Goal: Entertainment & Leisure: Consume media (video, audio)

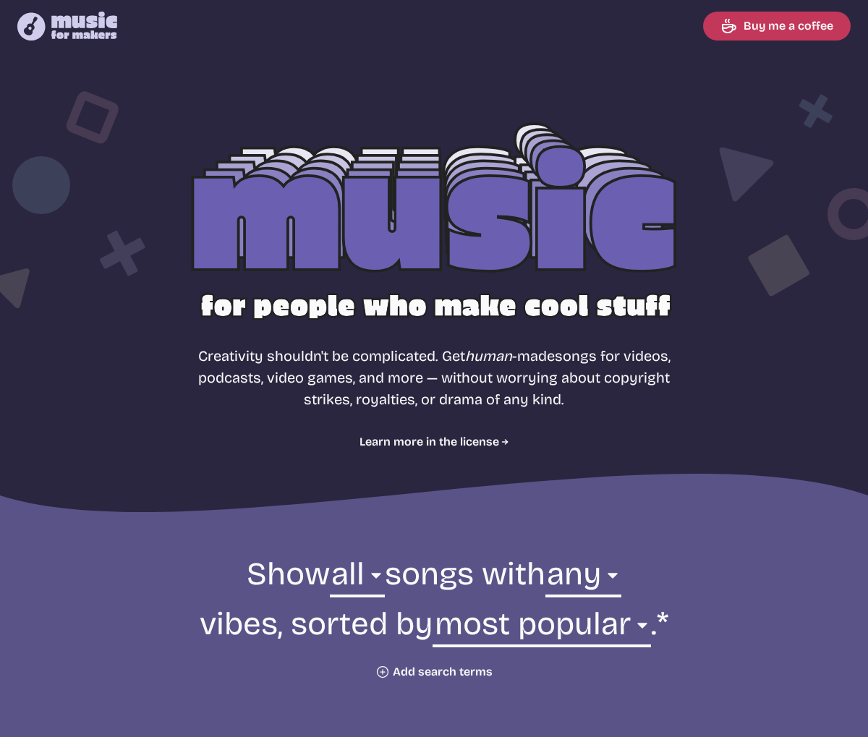
select select "most popular"
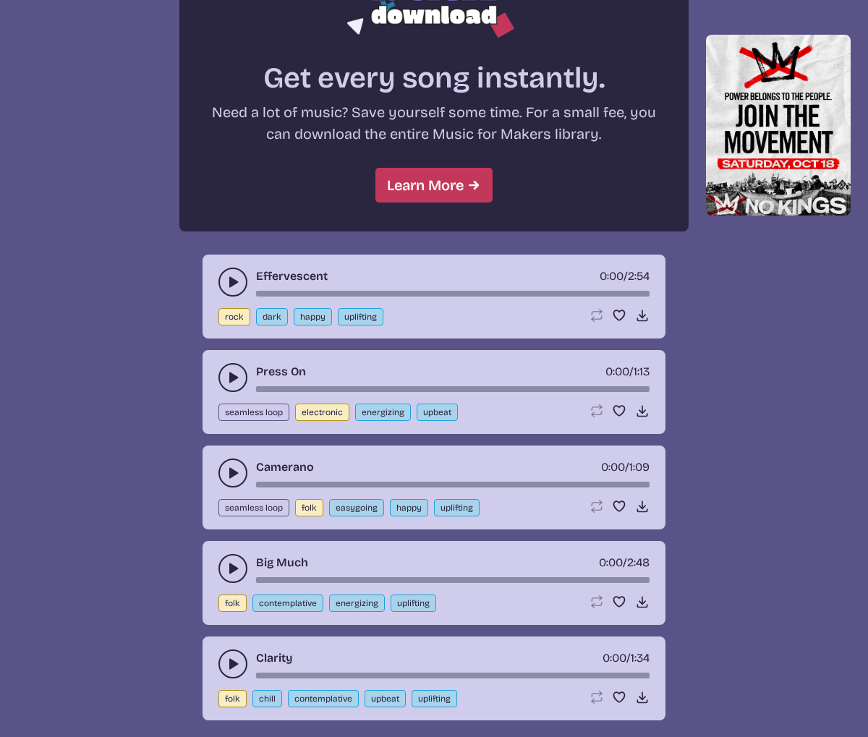
scroll to position [1291, 0]
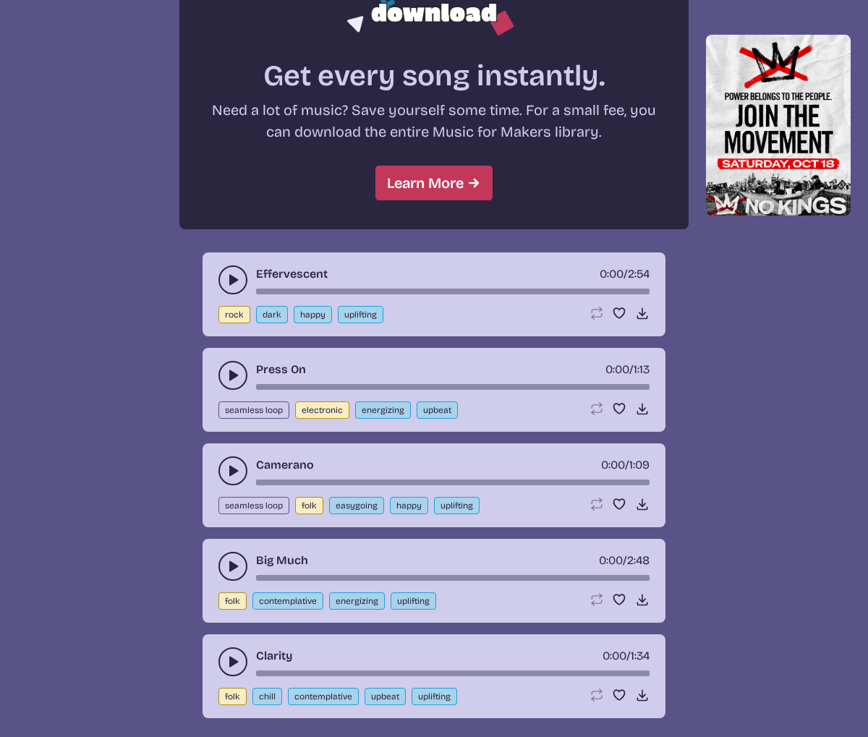
click at [228, 279] on icon "play-pause toggle" at bounding box center [233, 280] width 14 height 14
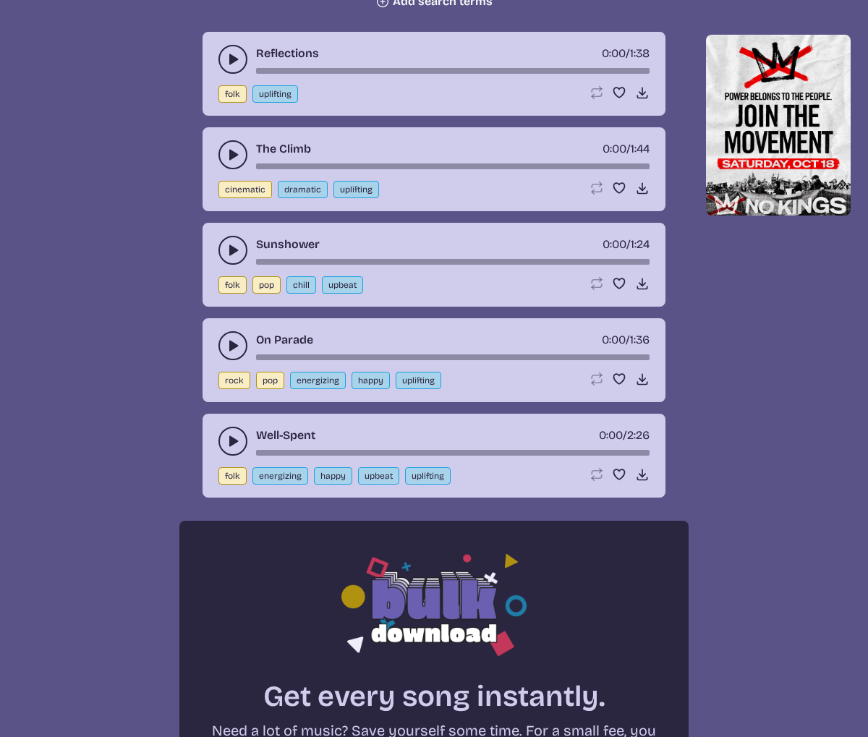
scroll to position [665, 0]
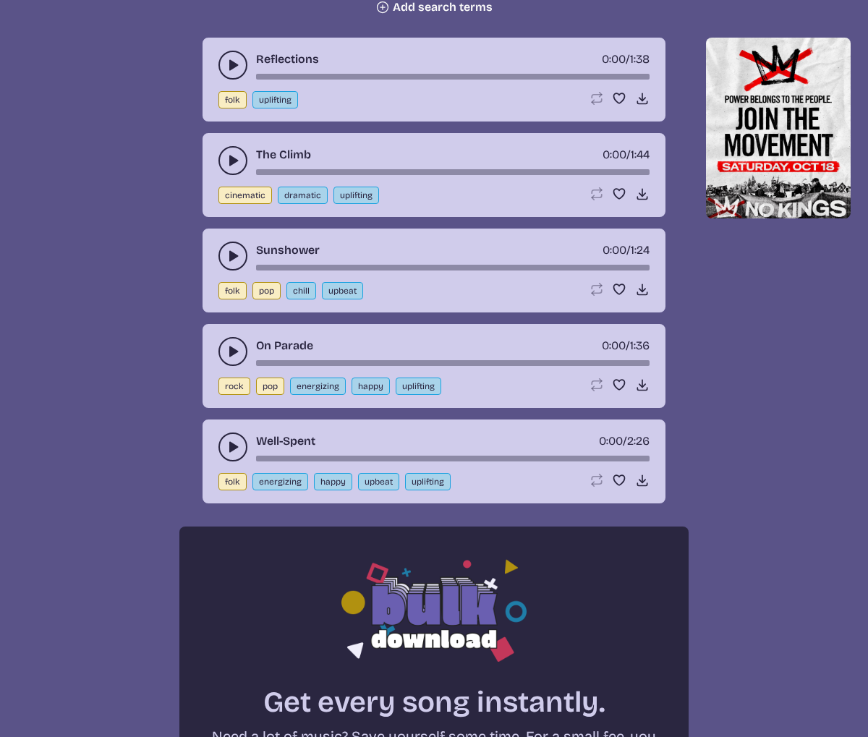
click at [227, 263] on button "play-pause toggle" at bounding box center [232, 256] width 29 height 29
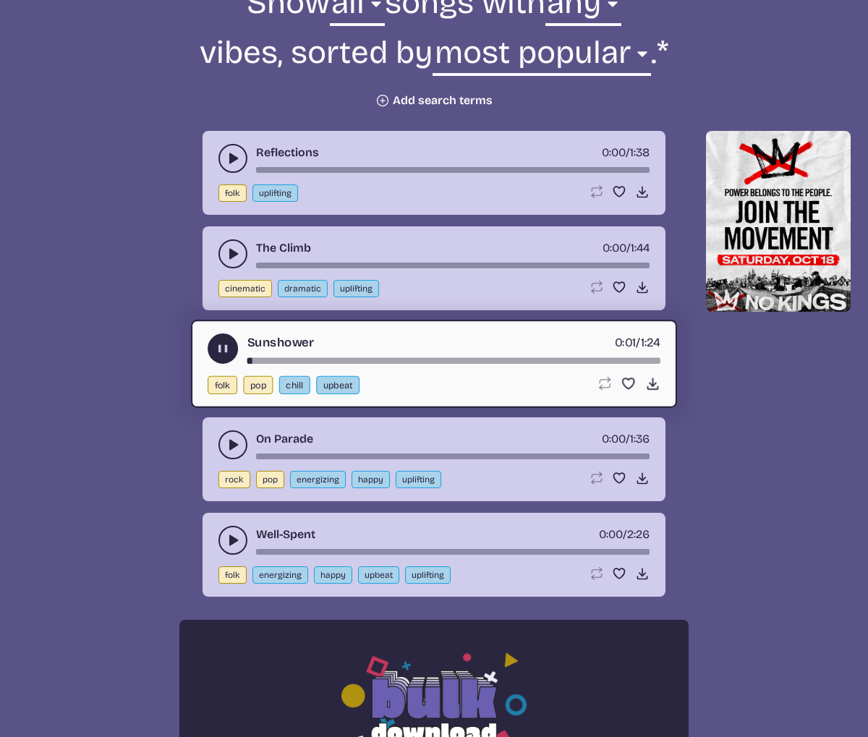
scroll to position [560, 0]
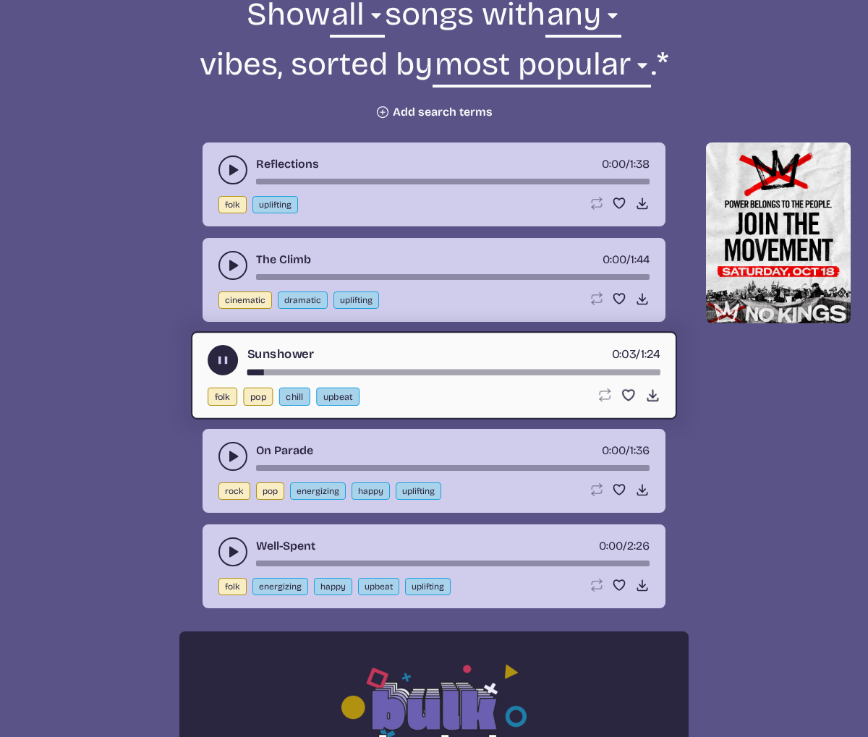
click at [235, 453] on icon "play-pause toggle" at bounding box center [233, 456] width 14 height 14
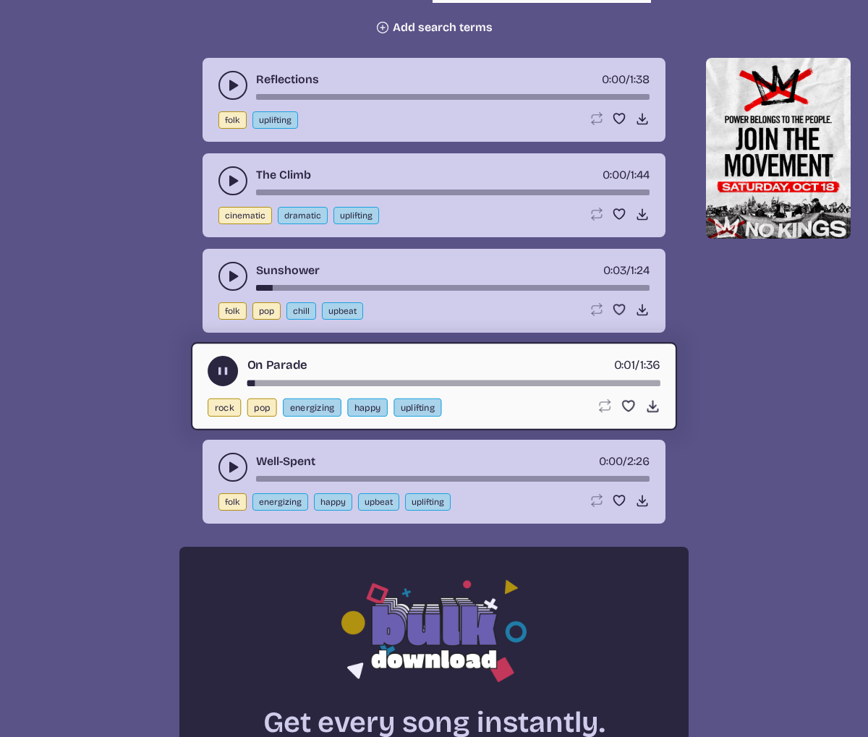
scroll to position [646, 0]
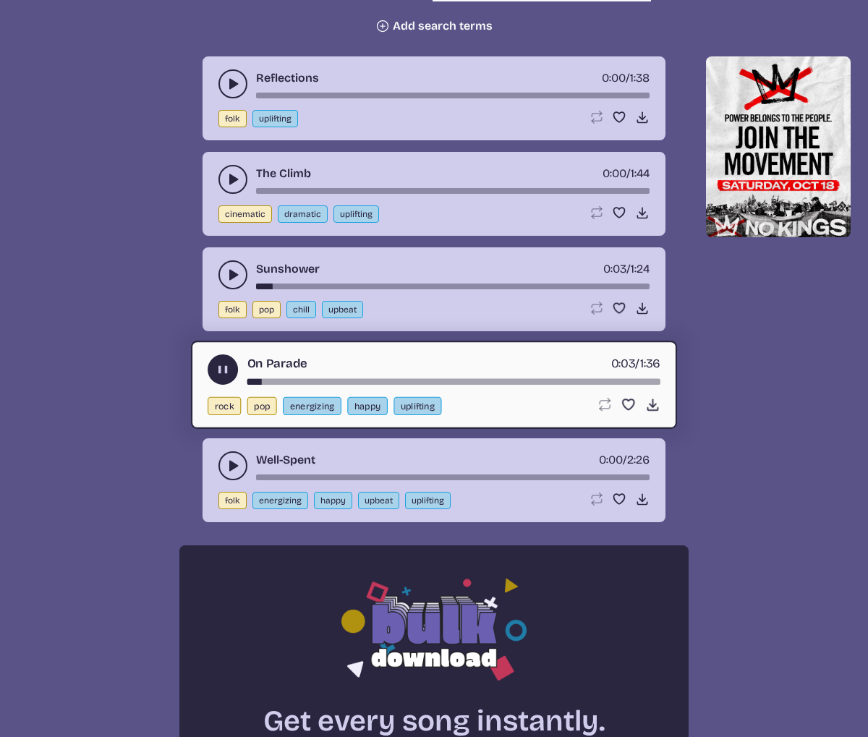
click at [226, 464] on icon "play-pause toggle" at bounding box center [233, 465] width 14 height 14
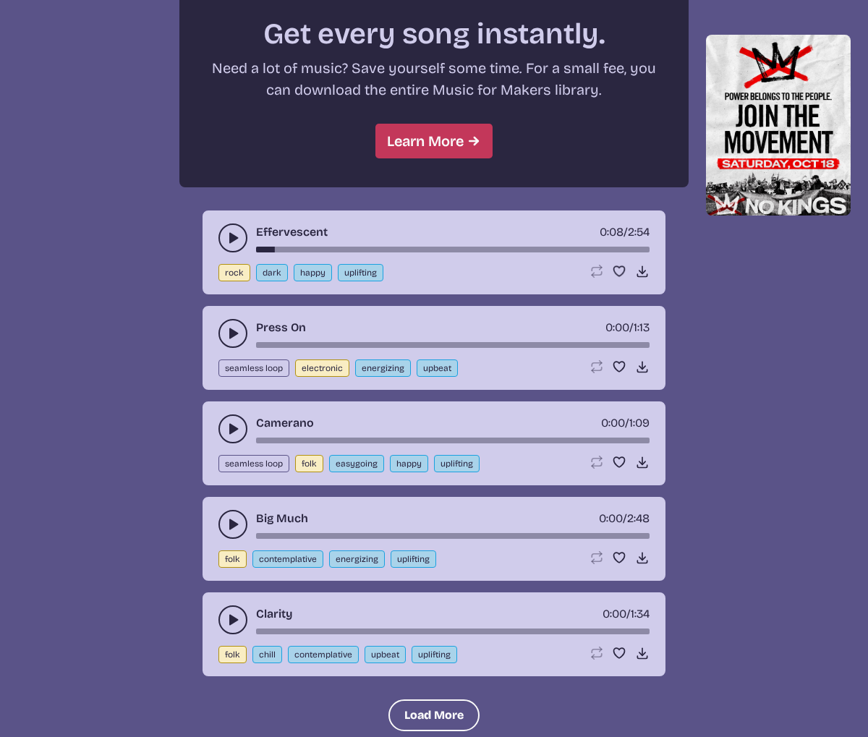
scroll to position [1333, 0]
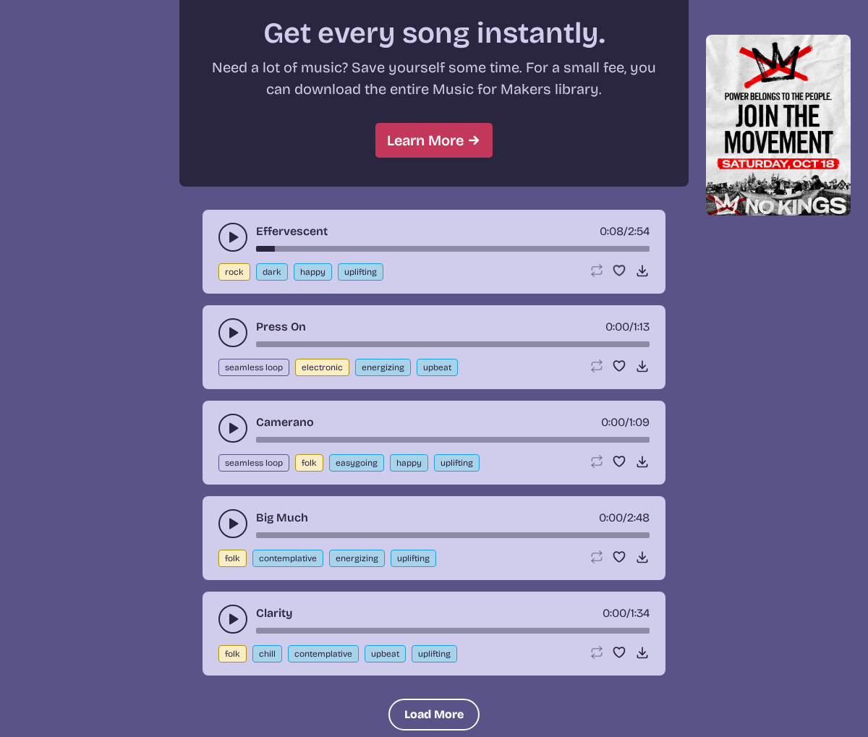
click at [234, 336] on icon "play-pause toggle" at bounding box center [233, 332] width 14 height 14
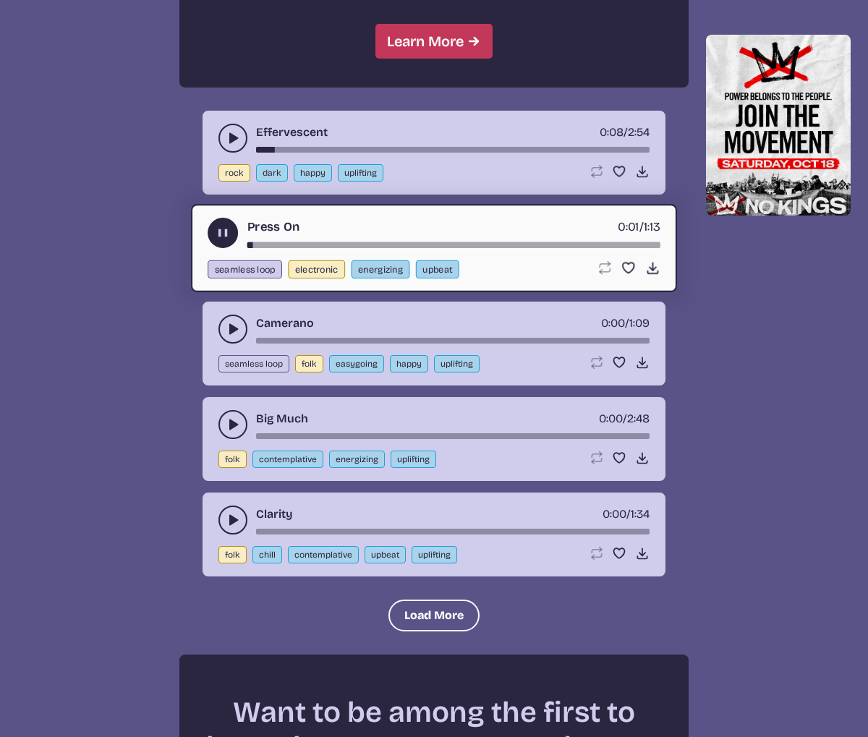
scroll to position [1434, 0]
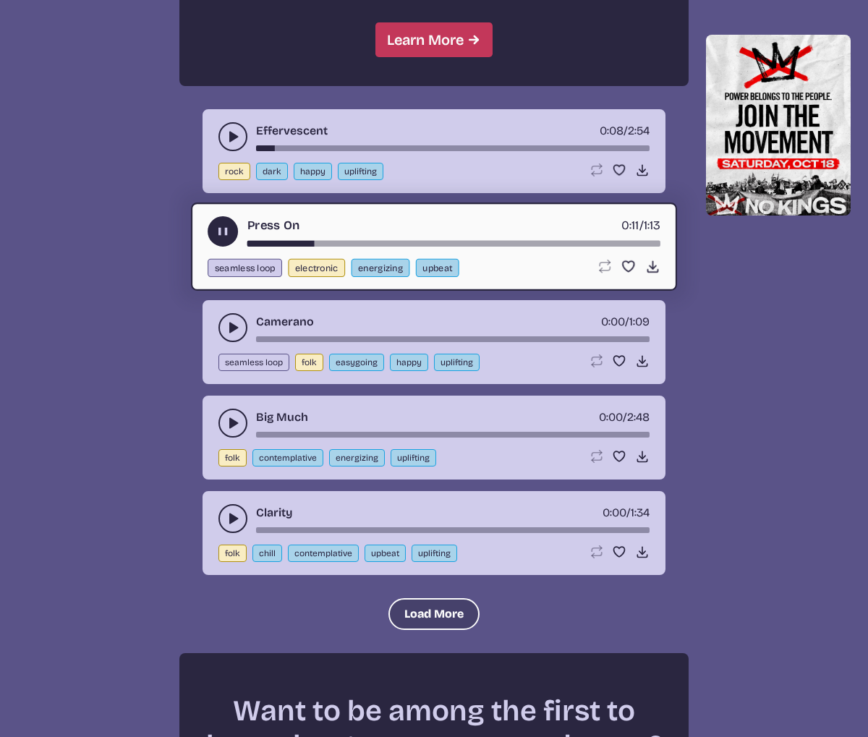
click at [406, 617] on button "Load More" at bounding box center [433, 614] width 91 height 32
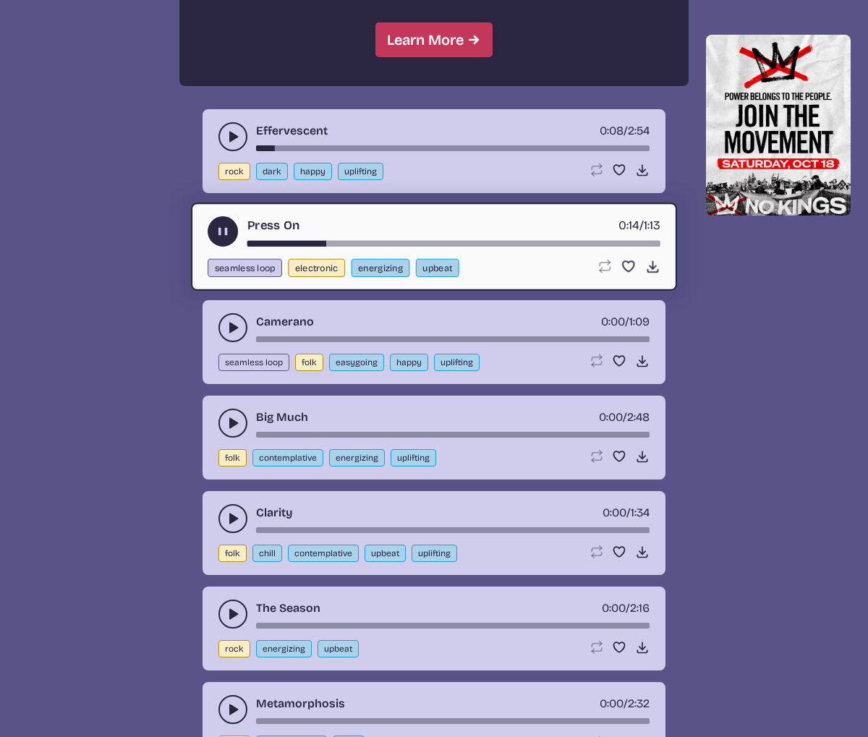
click at [243, 618] on button "play-pause toggle" at bounding box center [232, 613] width 29 height 29
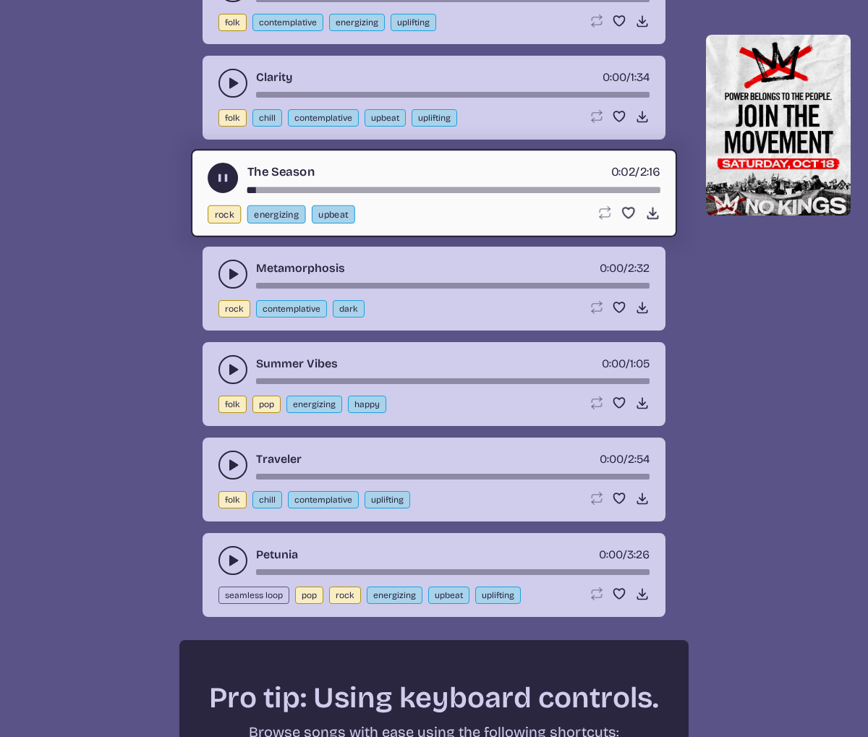
scroll to position [1881, 0]
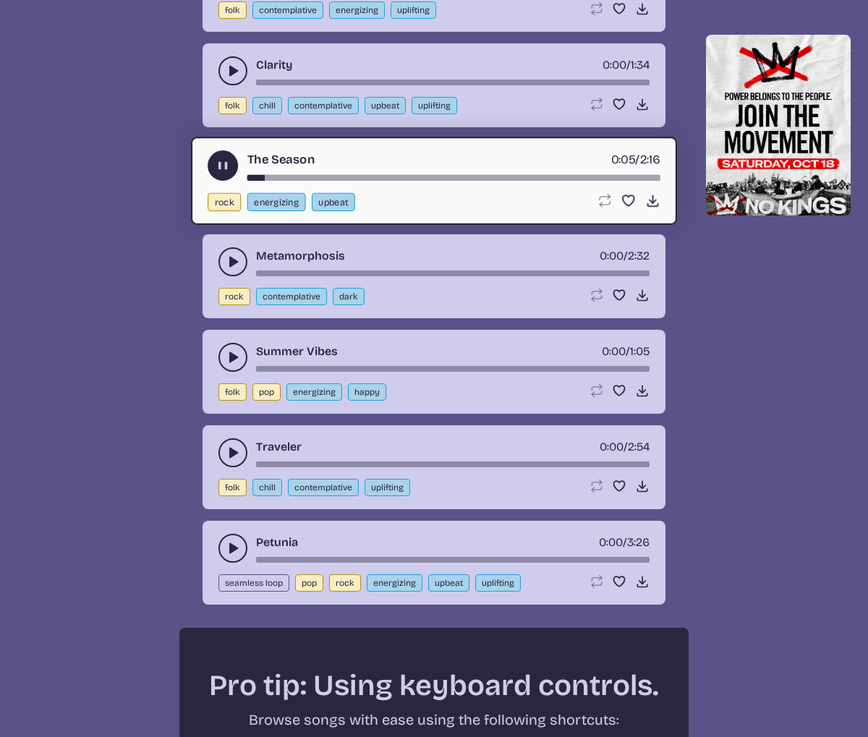
click at [226, 357] on icon "play-pause toggle" at bounding box center [233, 357] width 14 height 14
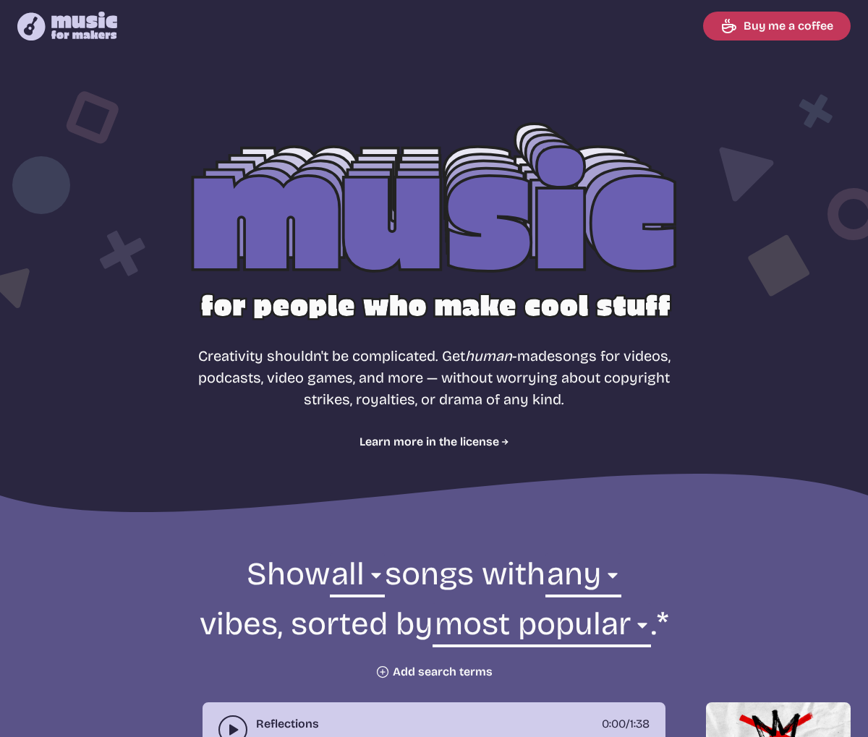
scroll to position [1966, 0]
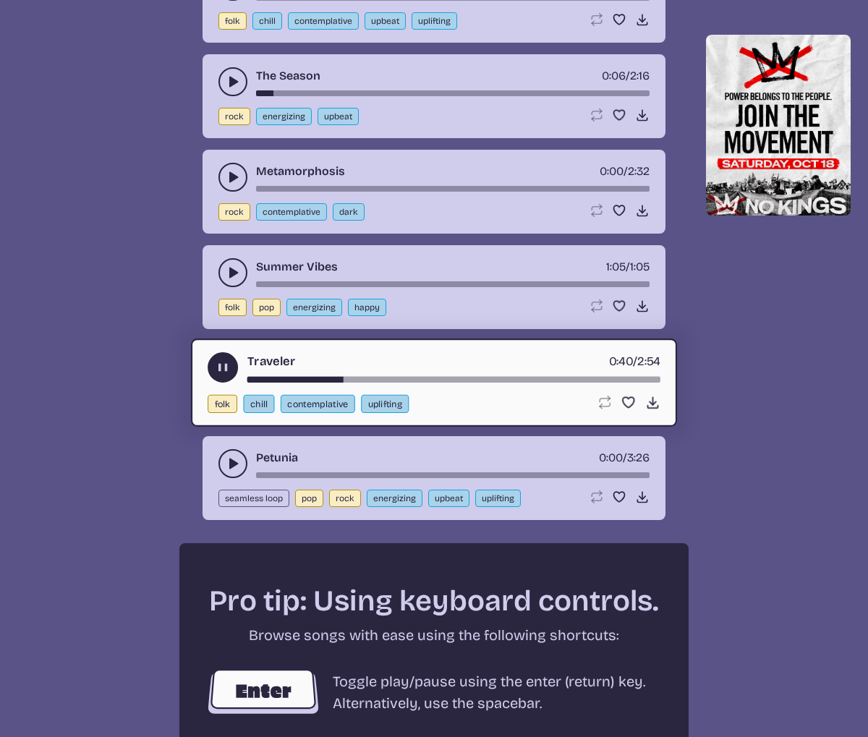
click at [227, 370] on use "play-pause toggle" at bounding box center [222, 367] width 15 height 15
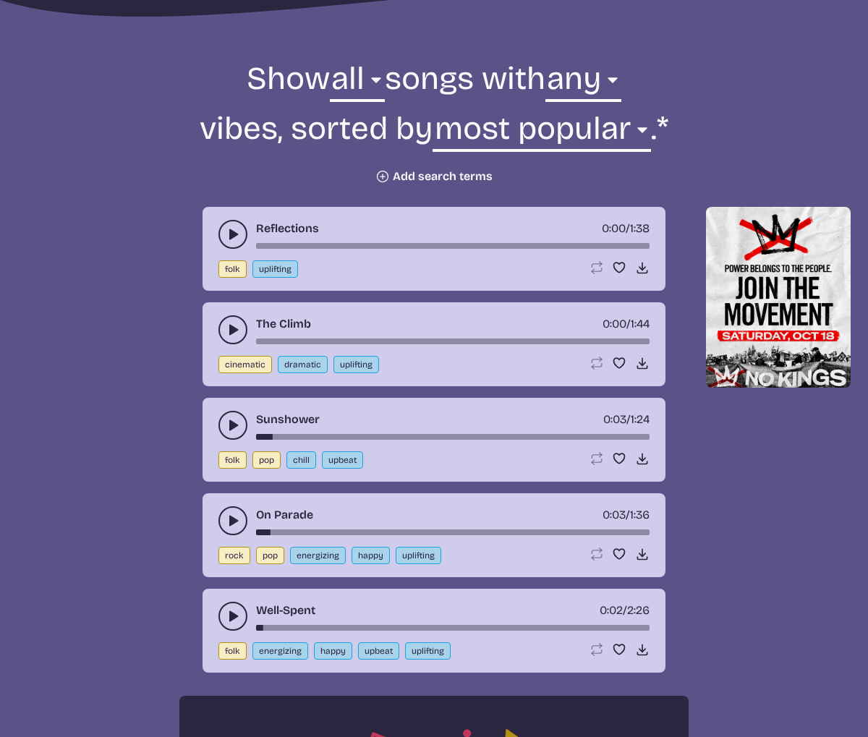
scroll to position [492, 0]
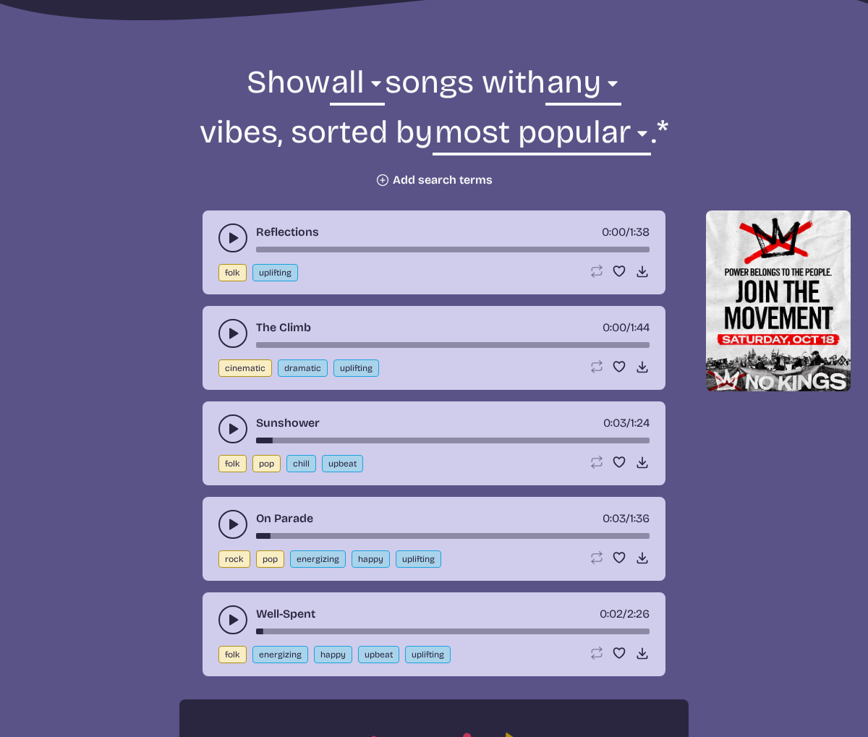
click at [231, 333] on use "play-pause toggle" at bounding box center [233, 333] width 14 height 14
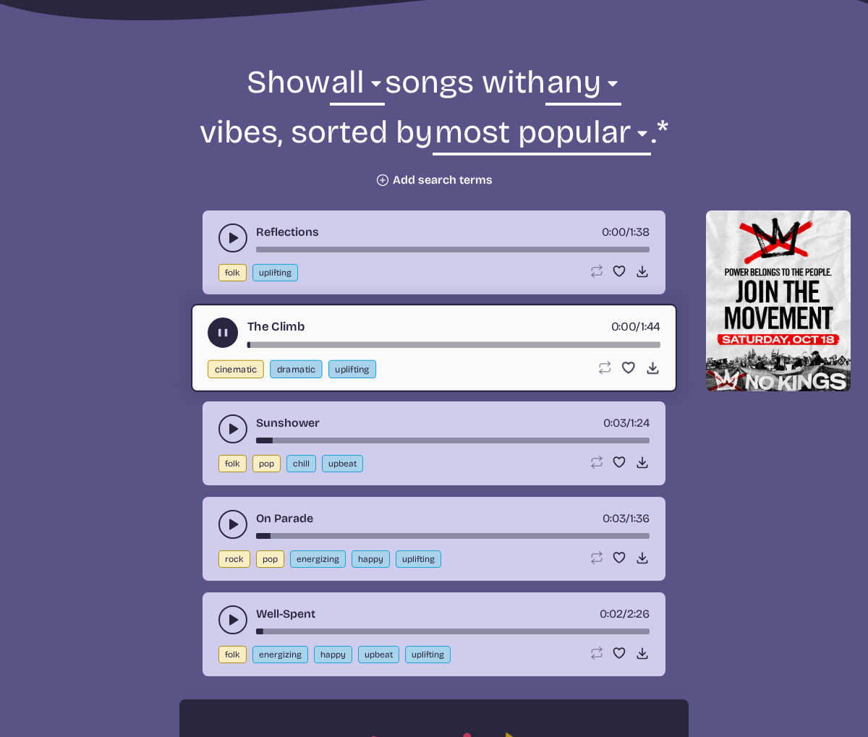
click at [231, 333] on button "play-pause toggle" at bounding box center [223, 332] width 30 height 30
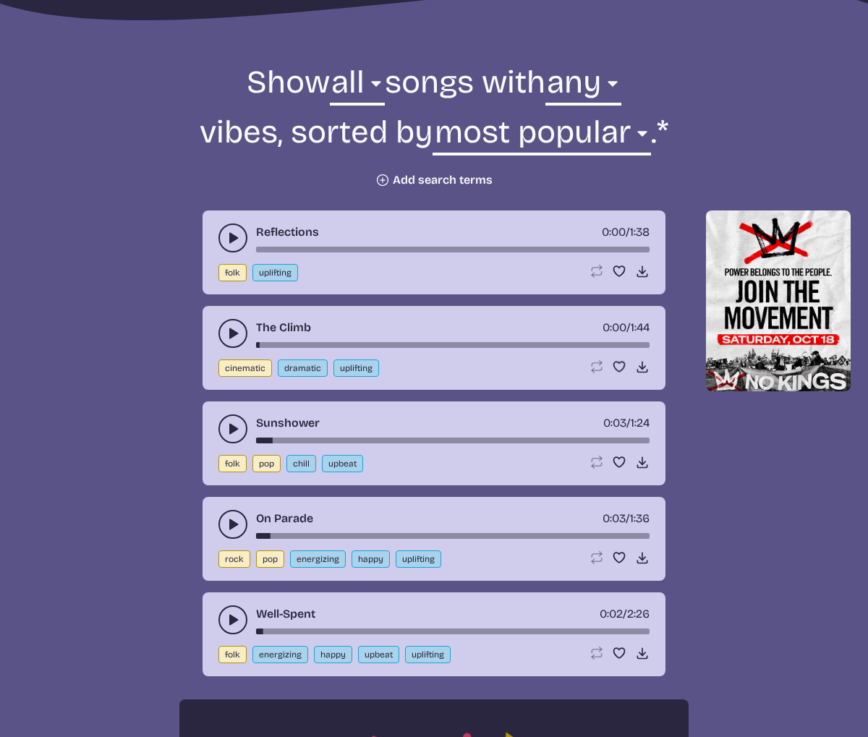
click at [218, 426] on button "play-pause toggle" at bounding box center [232, 428] width 29 height 29
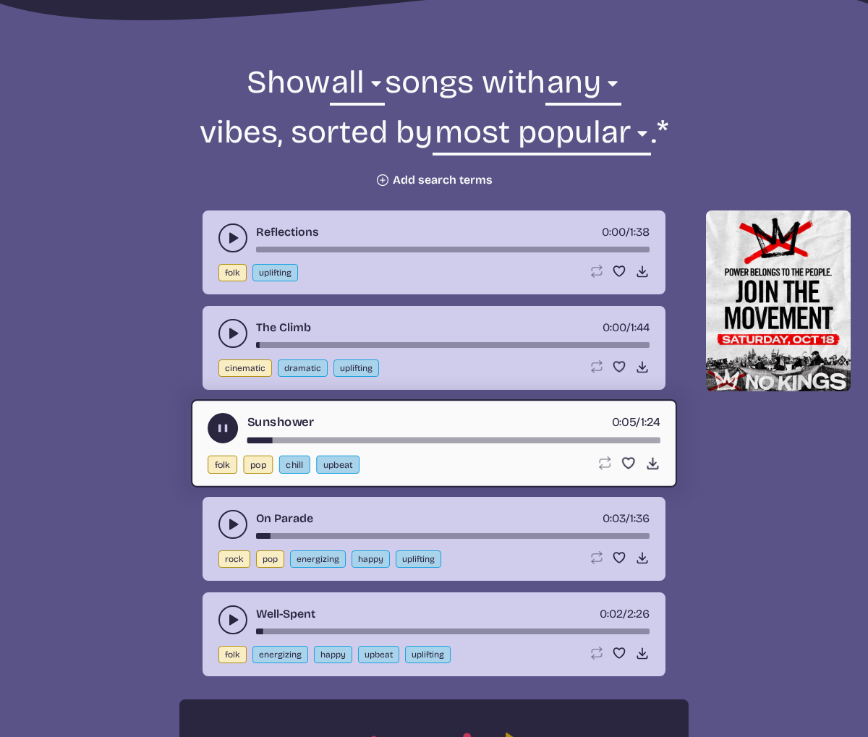
click at [225, 434] on icon "play-pause toggle" at bounding box center [222, 428] width 15 height 15
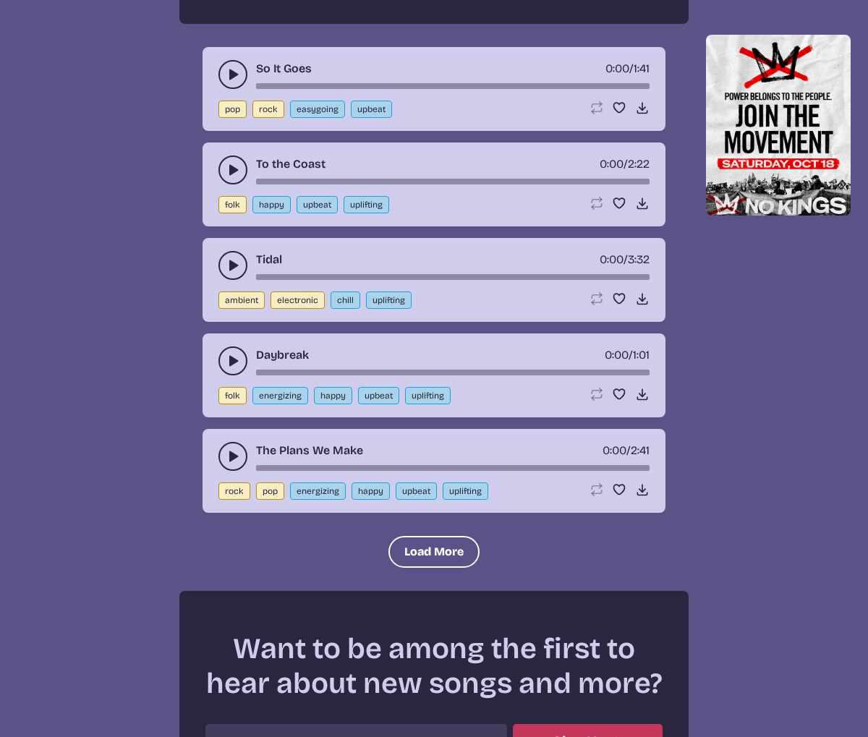
scroll to position [3069, 0]
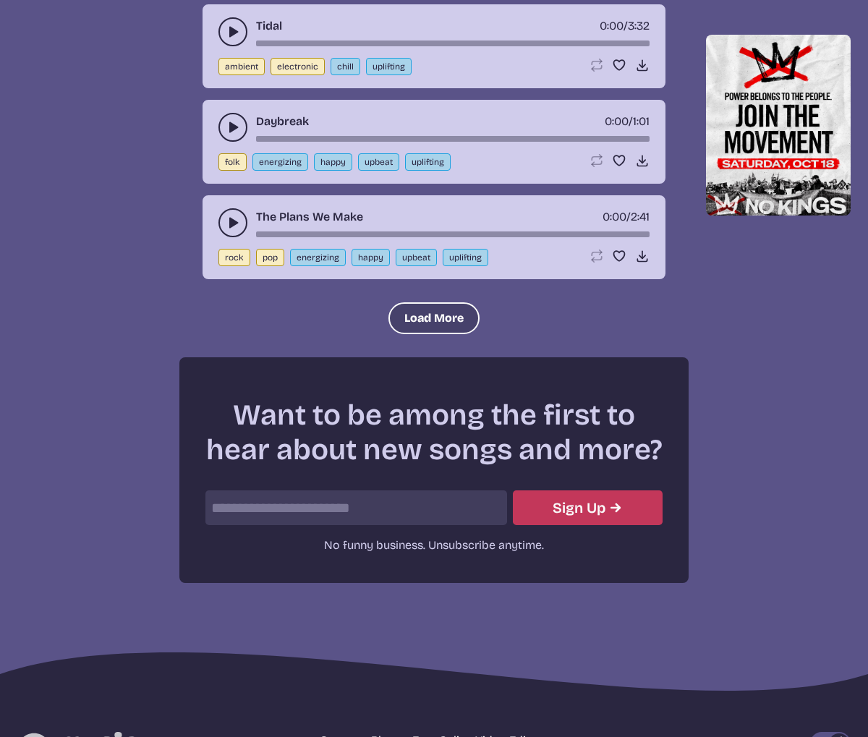
click at [415, 317] on button "Load More" at bounding box center [433, 318] width 91 height 32
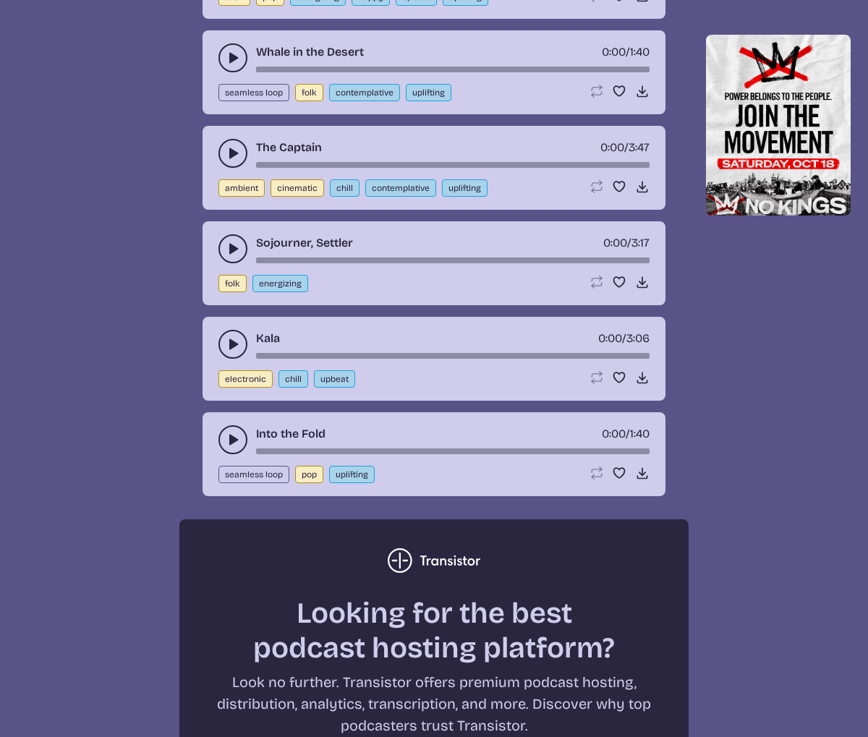
scroll to position [3551, 0]
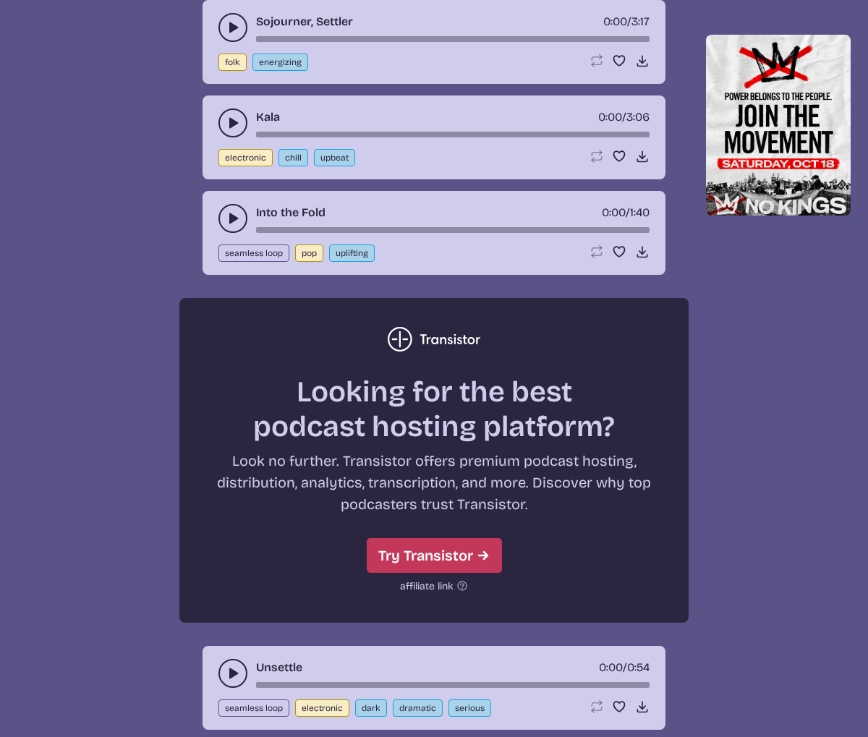
click at [236, 219] on use "play-pause toggle" at bounding box center [233, 218] width 14 height 14
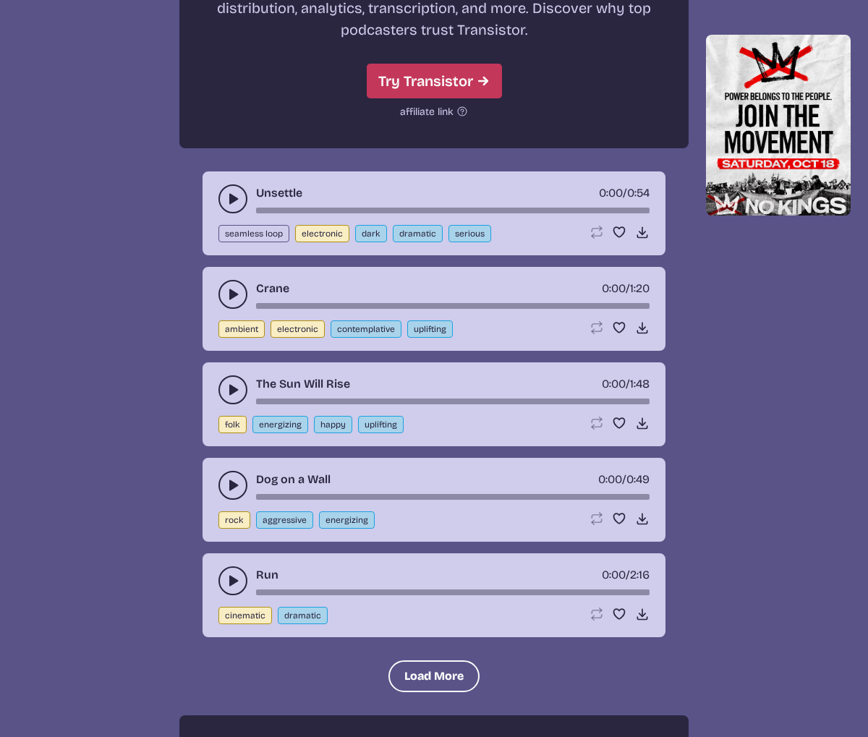
scroll to position [4127, 0]
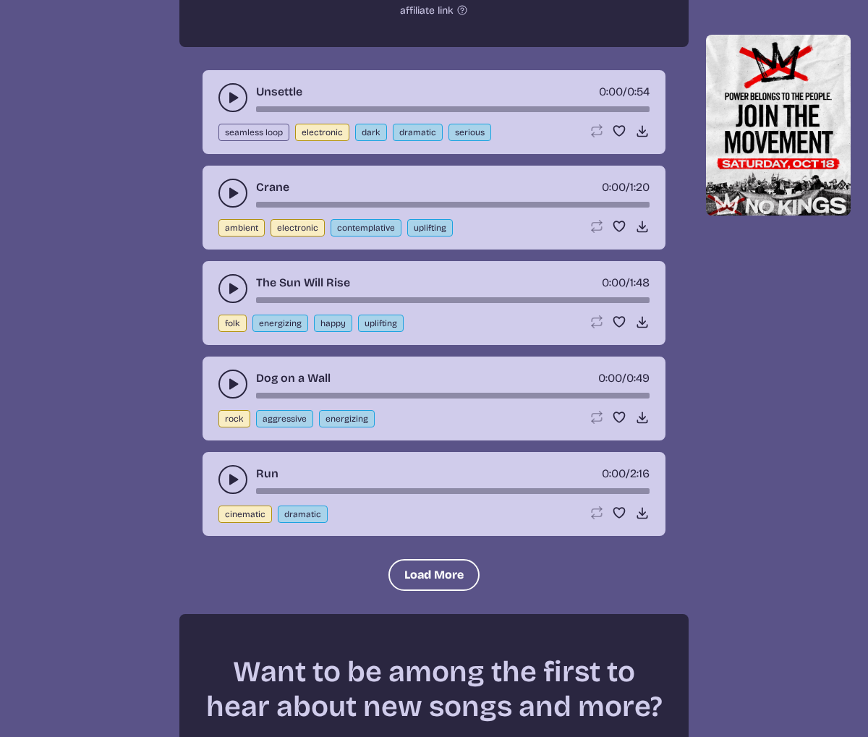
click at [229, 289] on use "play-pause toggle" at bounding box center [233, 288] width 14 height 14
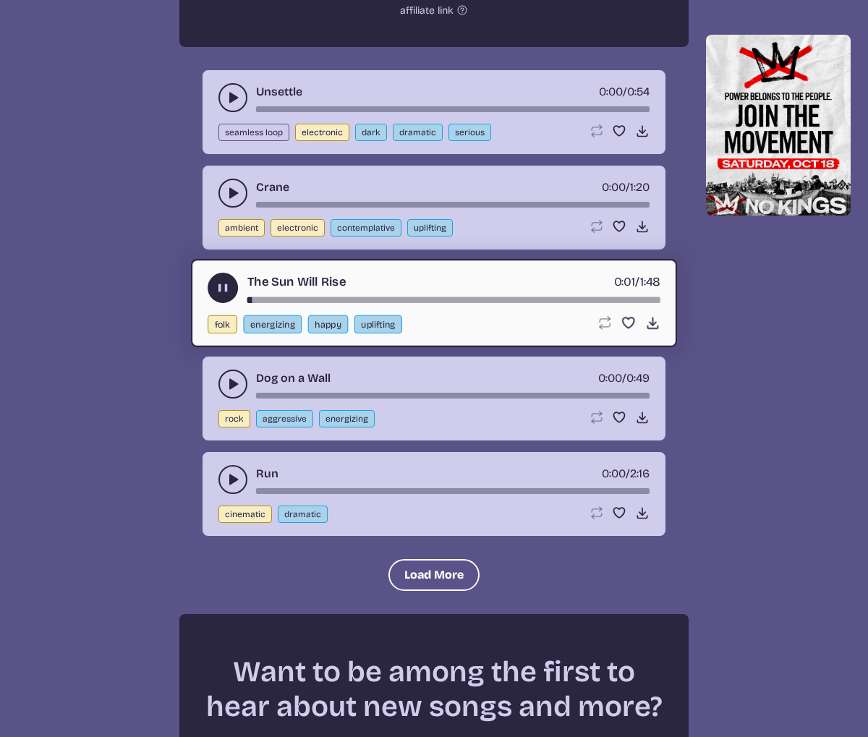
scroll to position [4345, 0]
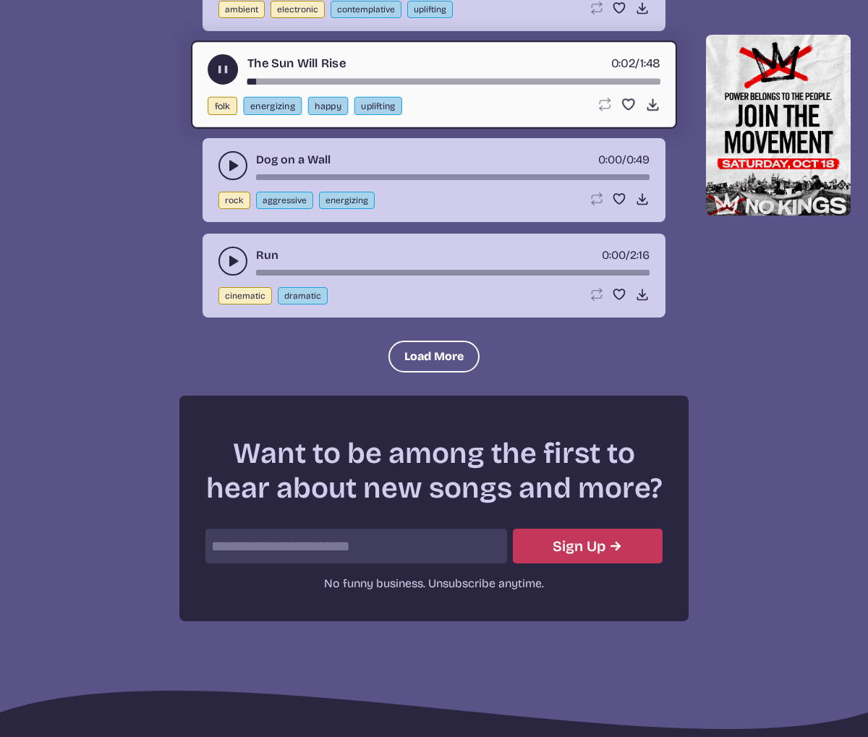
click at [236, 268] on icon "play-pause toggle" at bounding box center [233, 261] width 14 height 14
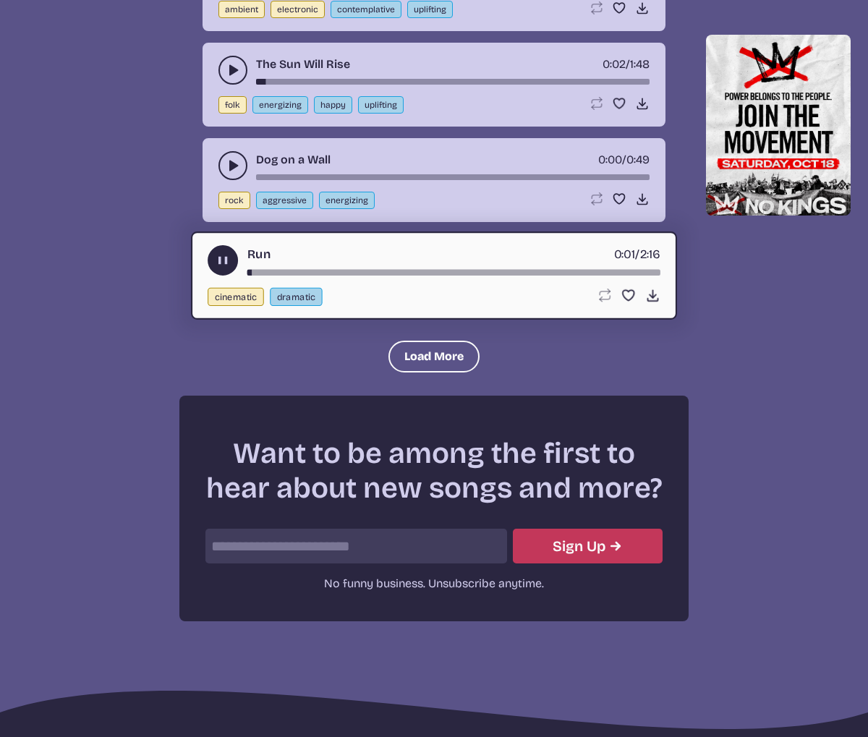
scroll to position [4508, 0]
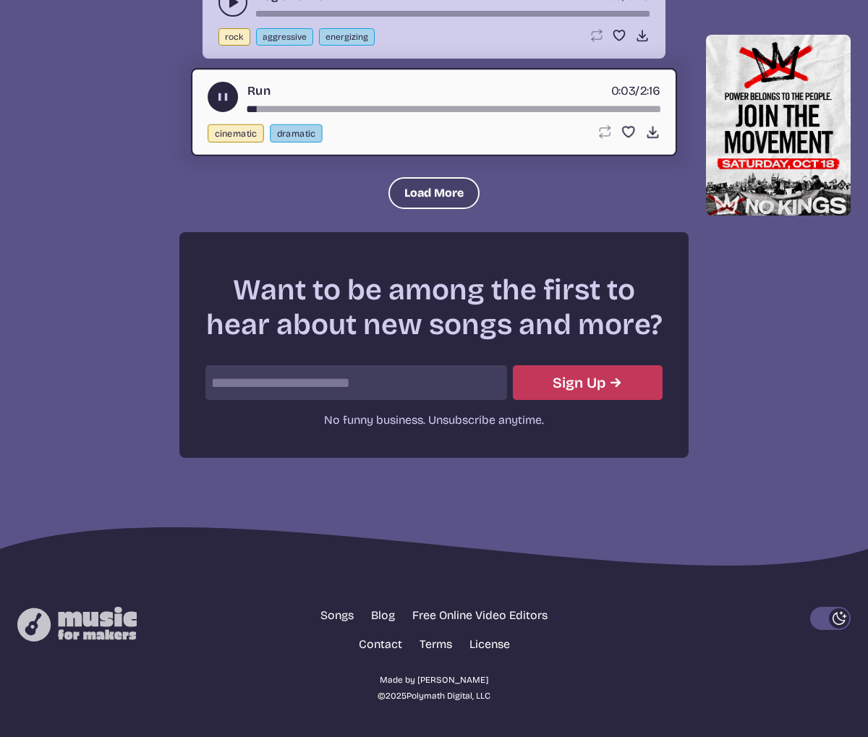
click at [394, 192] on button "Load More" at bounding box center [433, 193] width 91 height 32
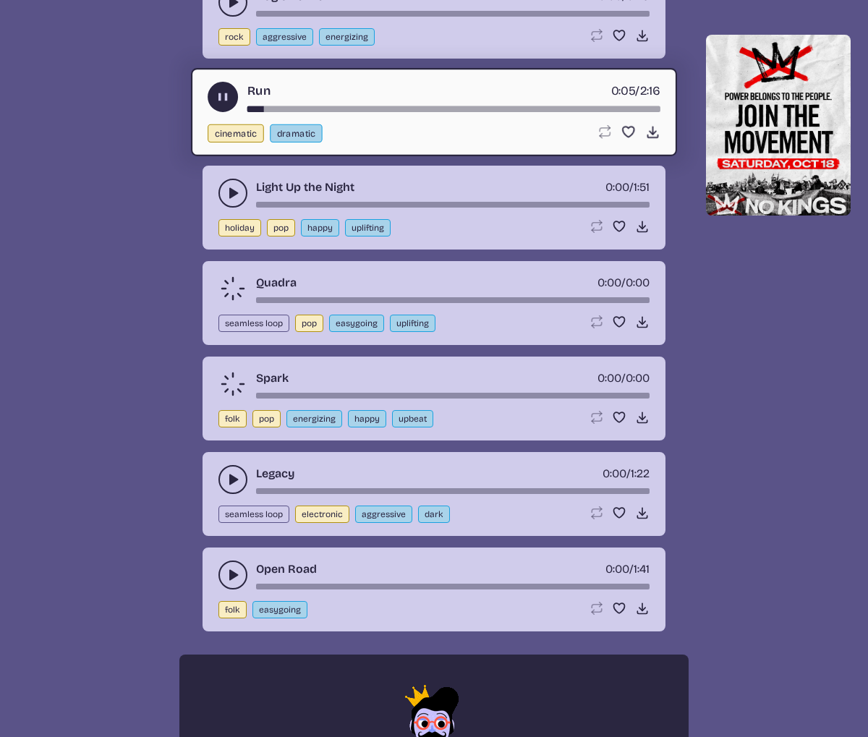
click at [239, 201] on button "play-pause toggle" at bounding box center [232, 193] width 29 height 29
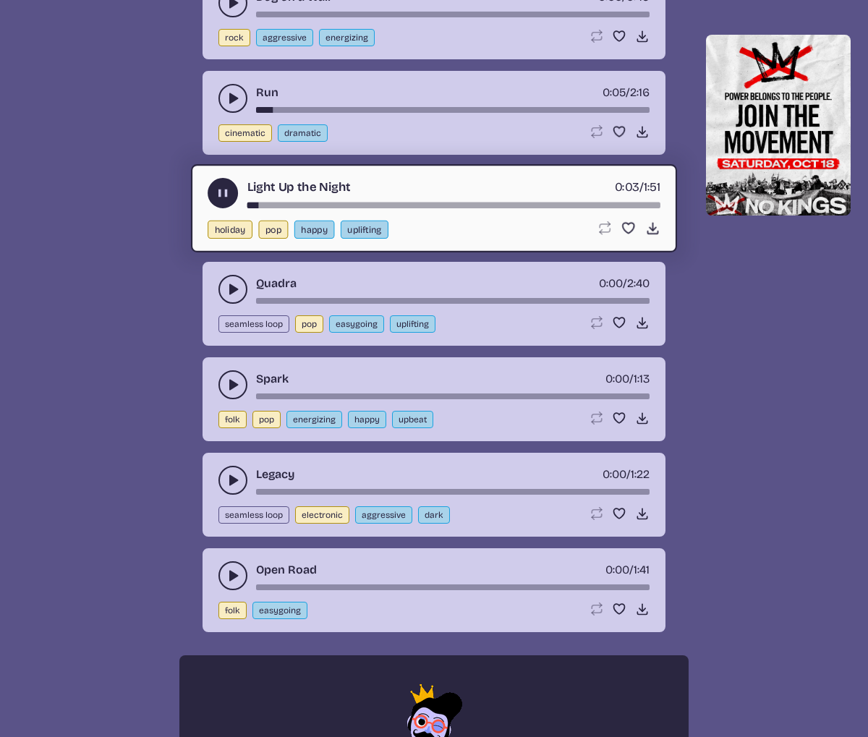
click at [234, 478] on use "play-pause toggle" at bounding box center [233, 480] width 14 height 14
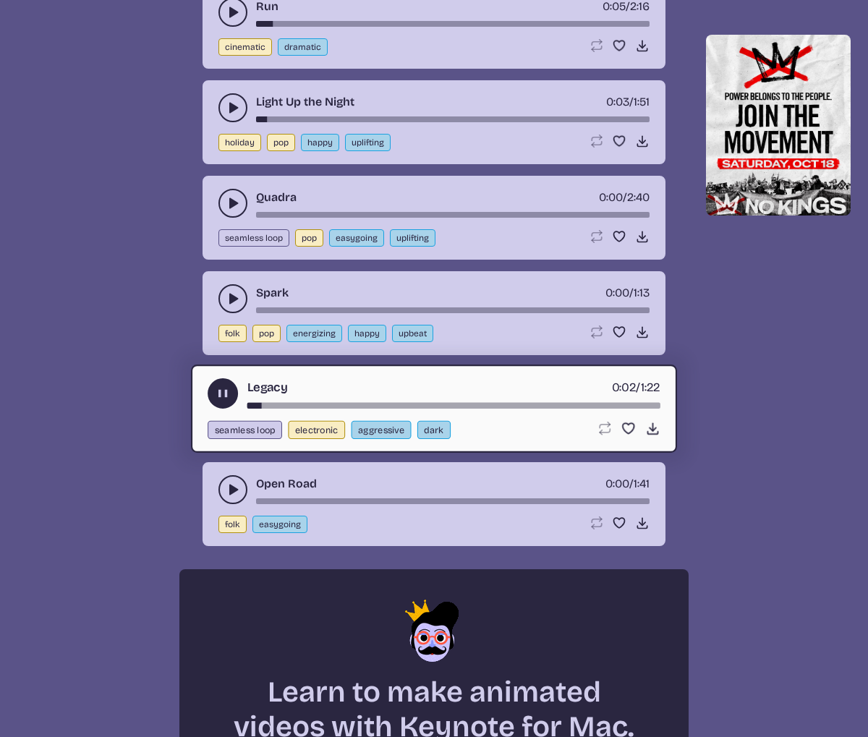
scroll to position [4608, 0]
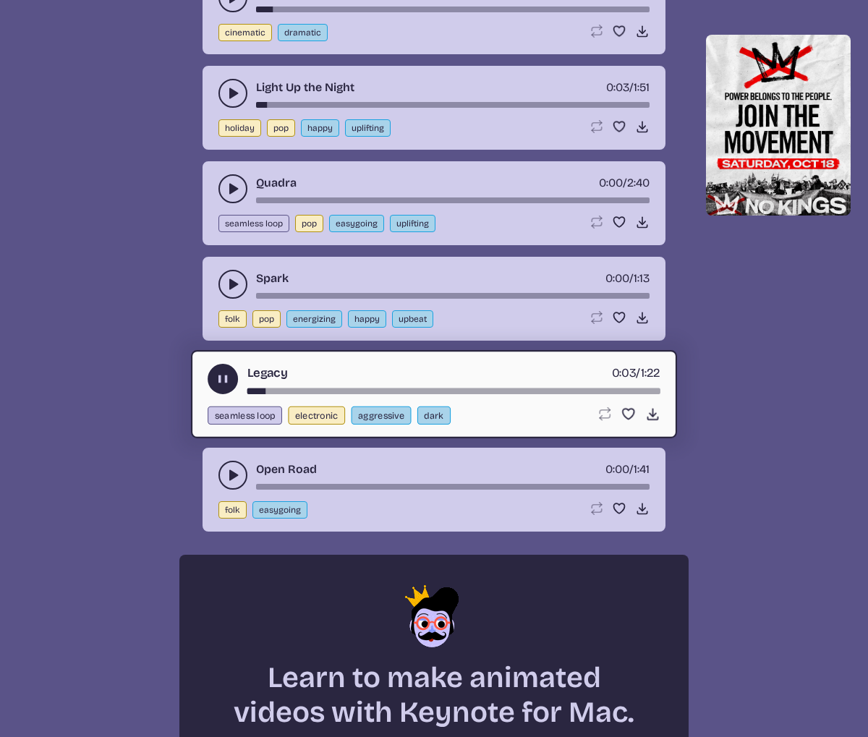
click at [232, 475] on use "play-pause toggle" at bounding box center [233, 475] width 14 height 14
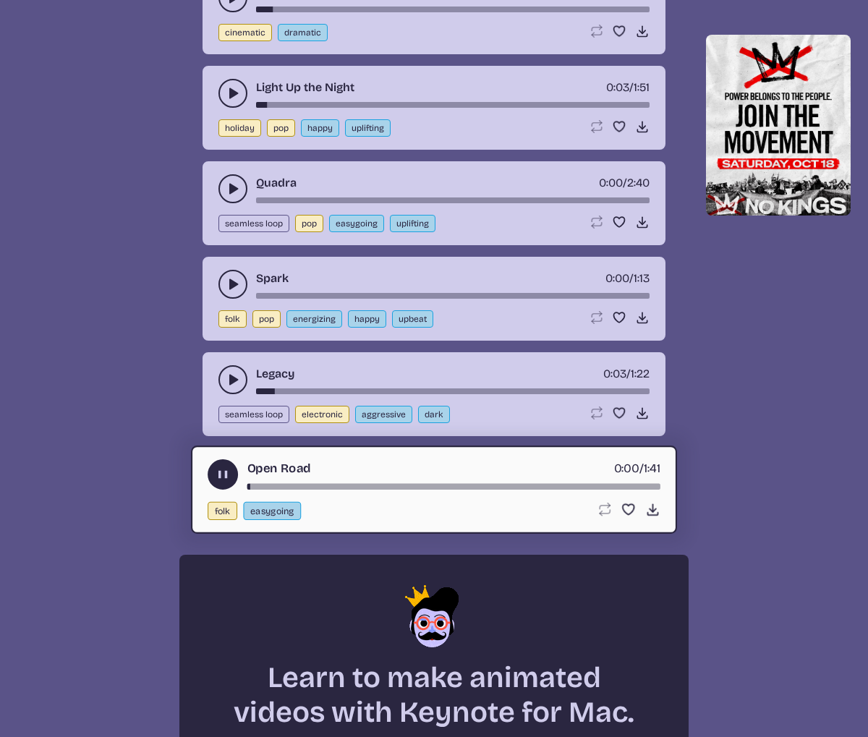
click at [229, 367] on button "play-pause toggle" at bounding box center [232, 379] width 29 height 29
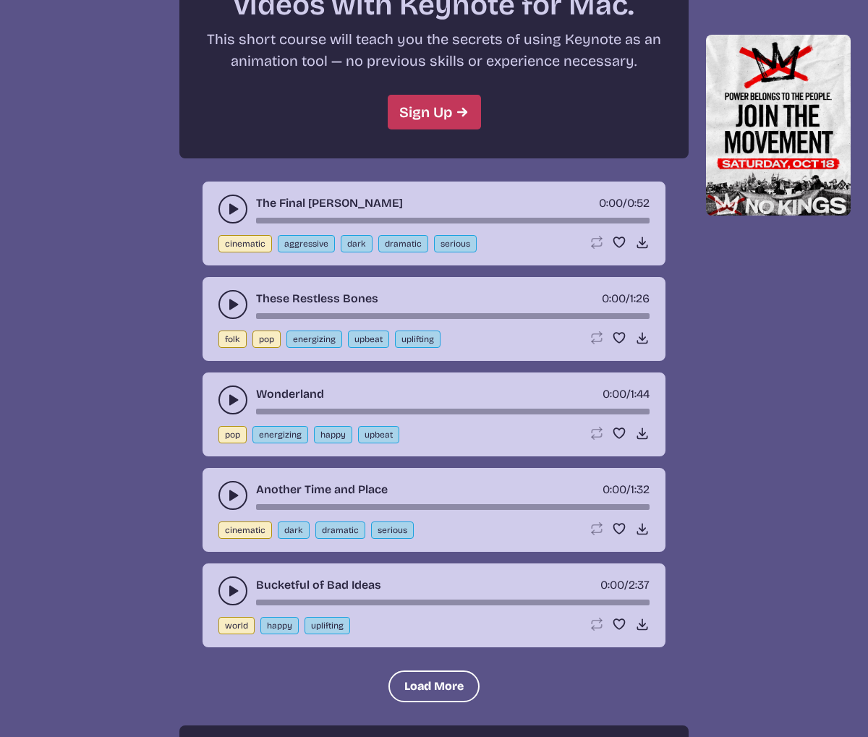
scroll to position [5320, 0]
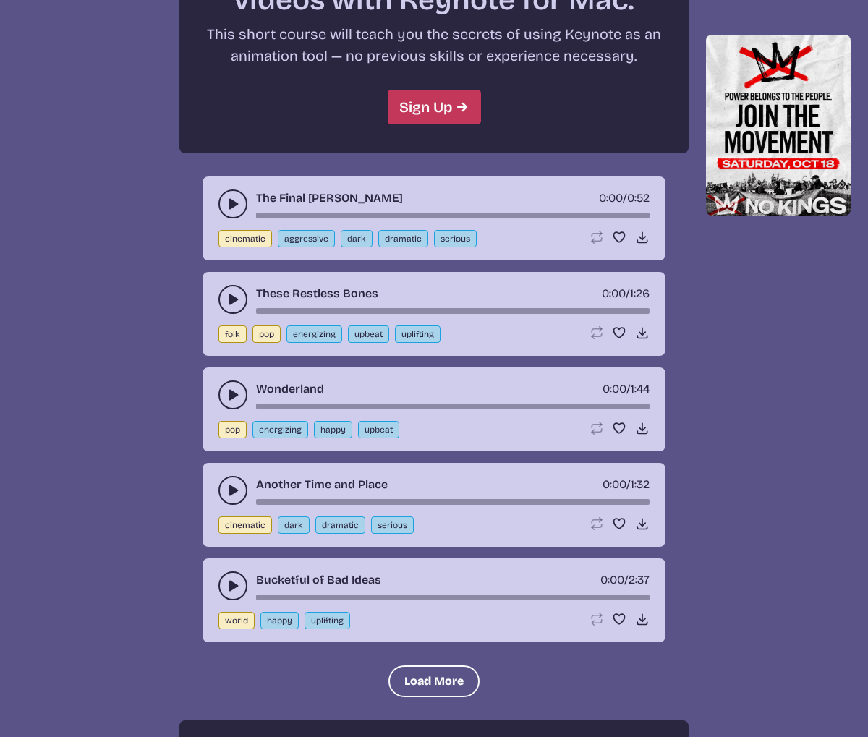
click at [242, 392] on button "play-pause toggle" at bounding box center [232, 394] width 29 height 29
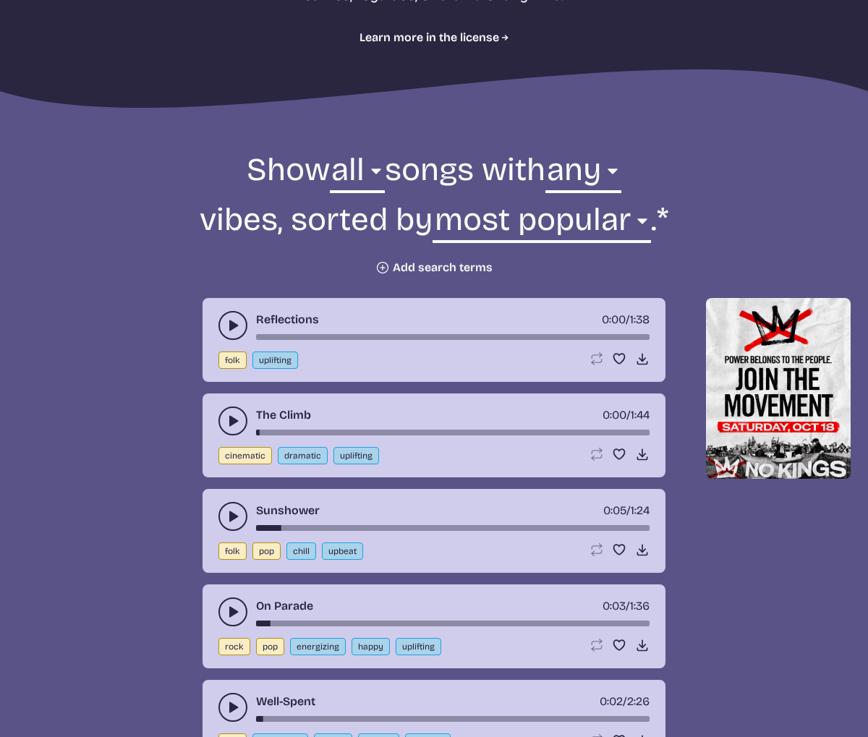
scroll to position [0, 0]
